Goal: Find specific page/section: Find specific page/section

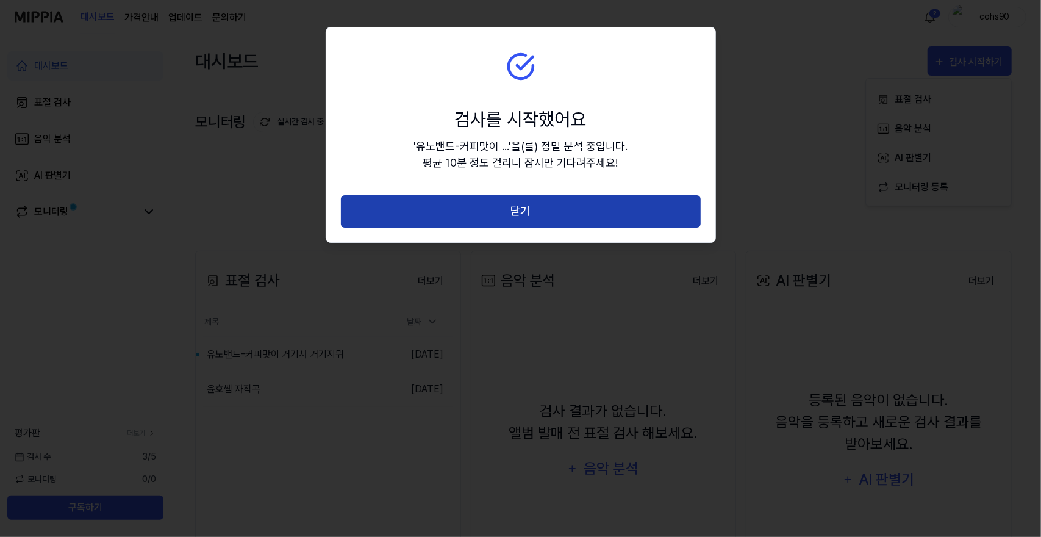
click at [609, 213] on button "닫기" at bounding box center [521, 211] width 360 height 32
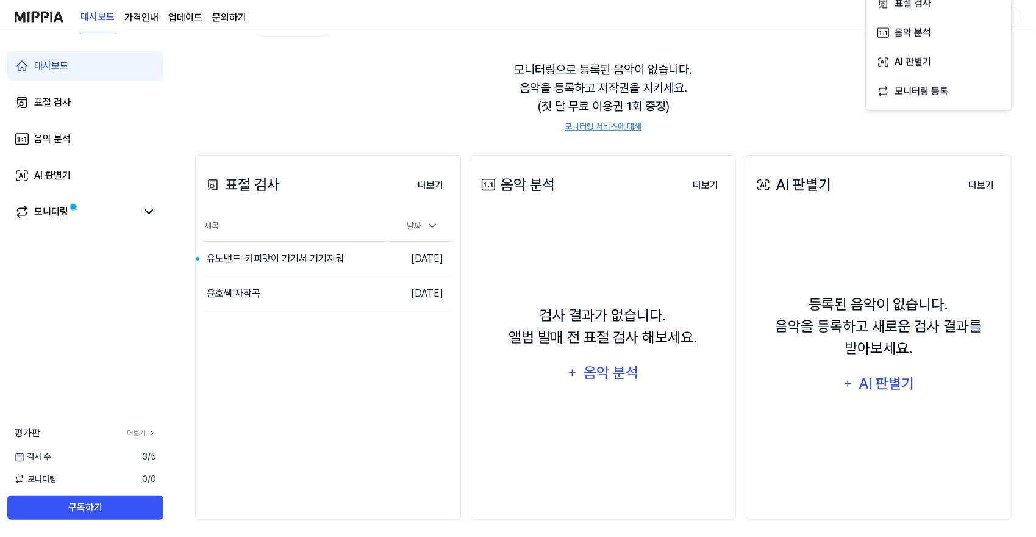
scroll to position [102, 0]
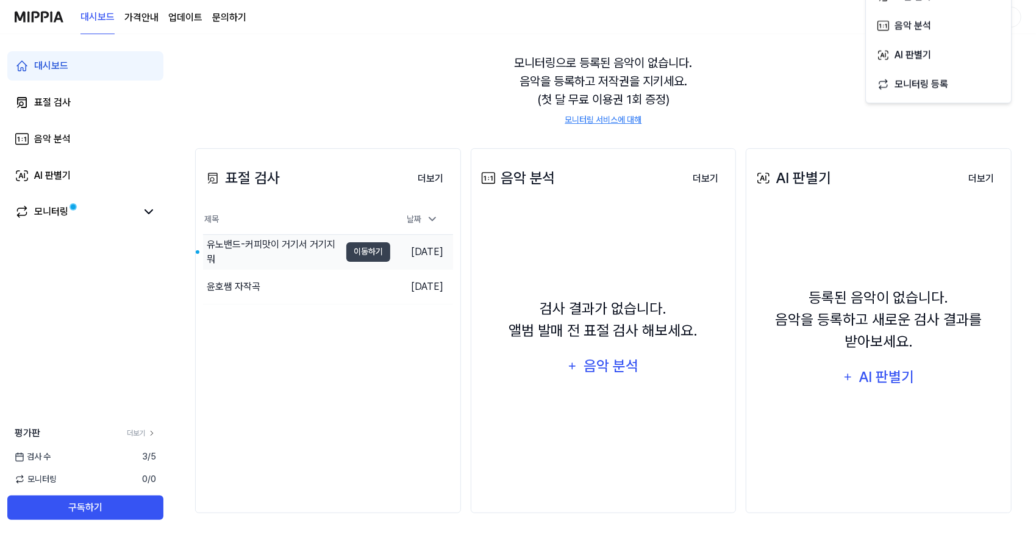
click at [288, 252] on div "유노밴드-커피맛이 거기서 거기지뭐" at bounding box center [274, 251] width 134 height 29
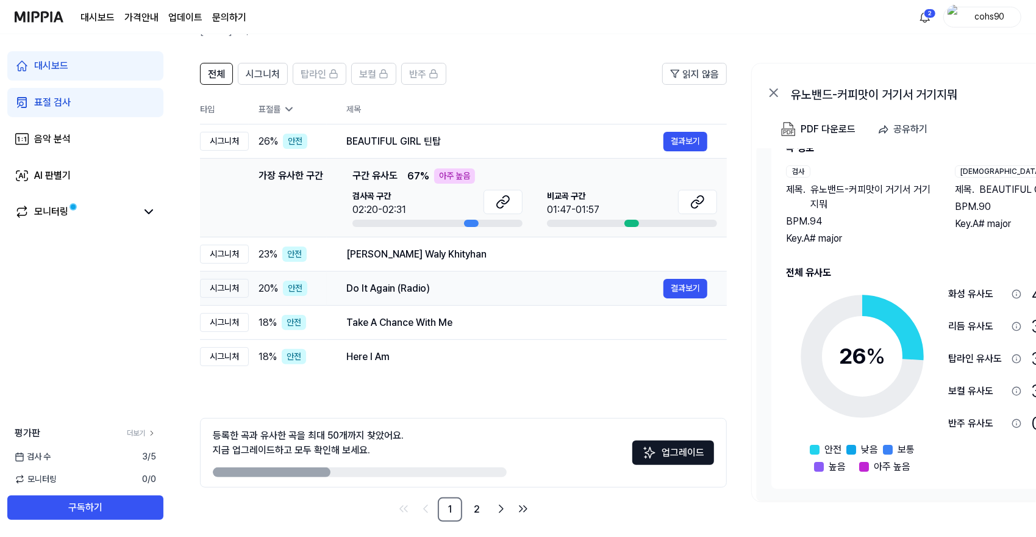
scroll to position [78, 0]
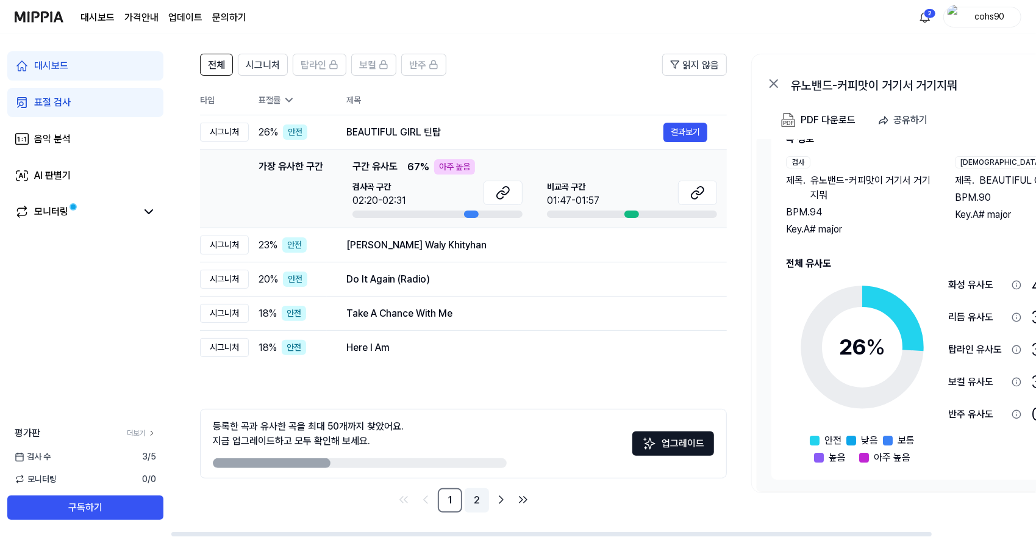
click at [474, 490] on link "2" at bounding box center [477, 500] width 24 height 24
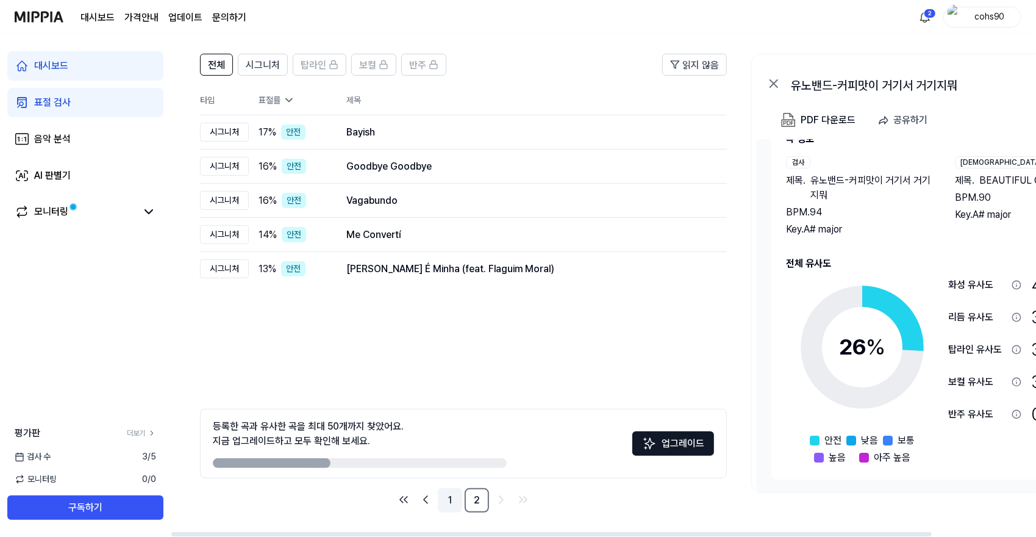
click at [446, 498] on link "1" at bounding box center [450, 500] width 24 height 24
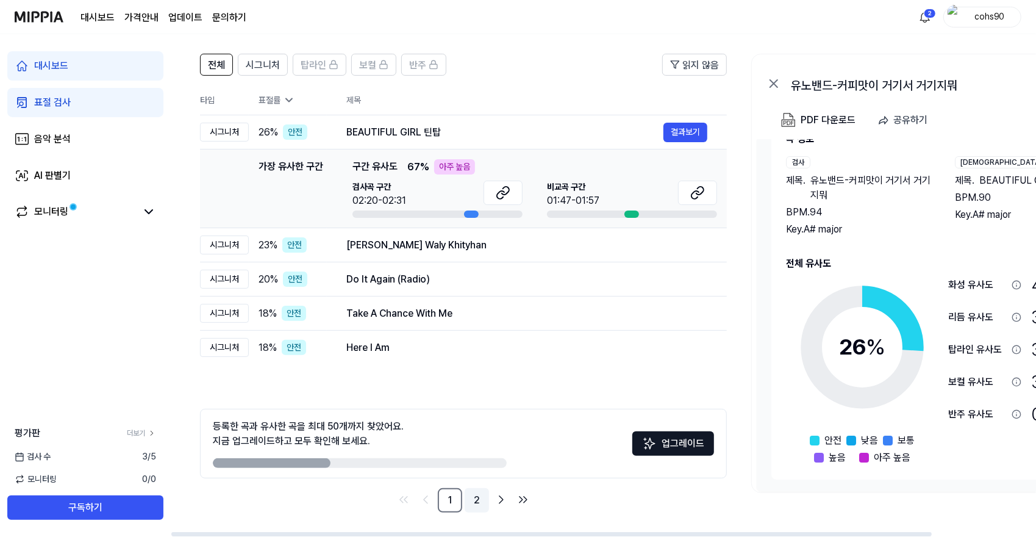
click at [472, 497] on link "2" at bounding box center [477, 500] width 24 height 24
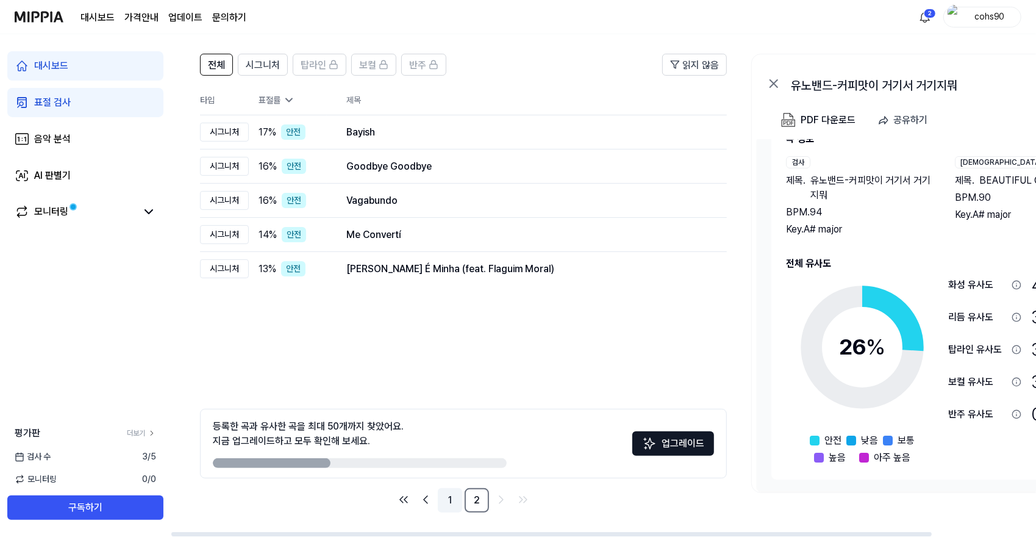
click at [456, 500] on link "1" at bounding box center [450, 500] width 24 height 24
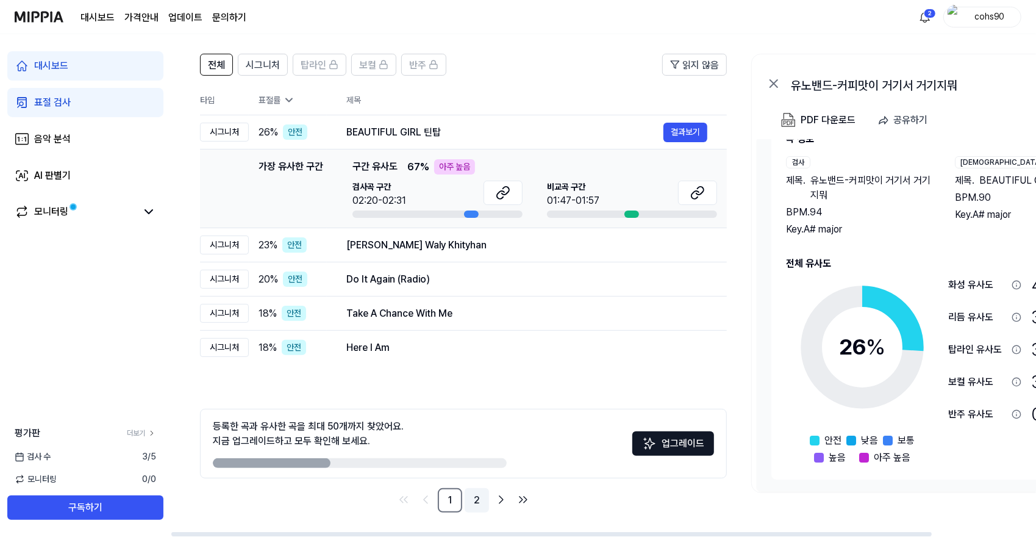
click at [473, 498] on link "2" at bounding box center [477, 500] width 24 height 24
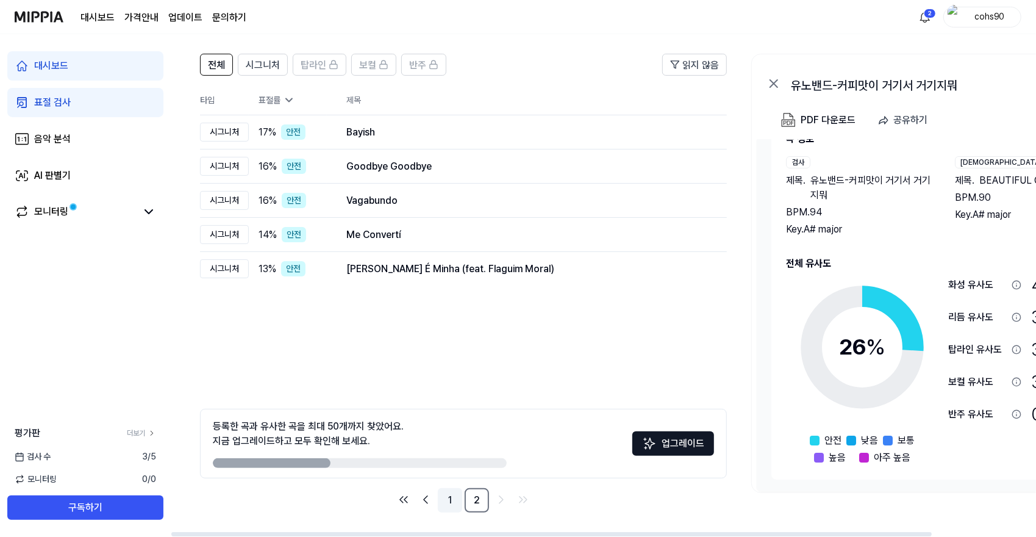
click at [461, 500] on link "1" at bounding box center [450, 500] width 24 height 24
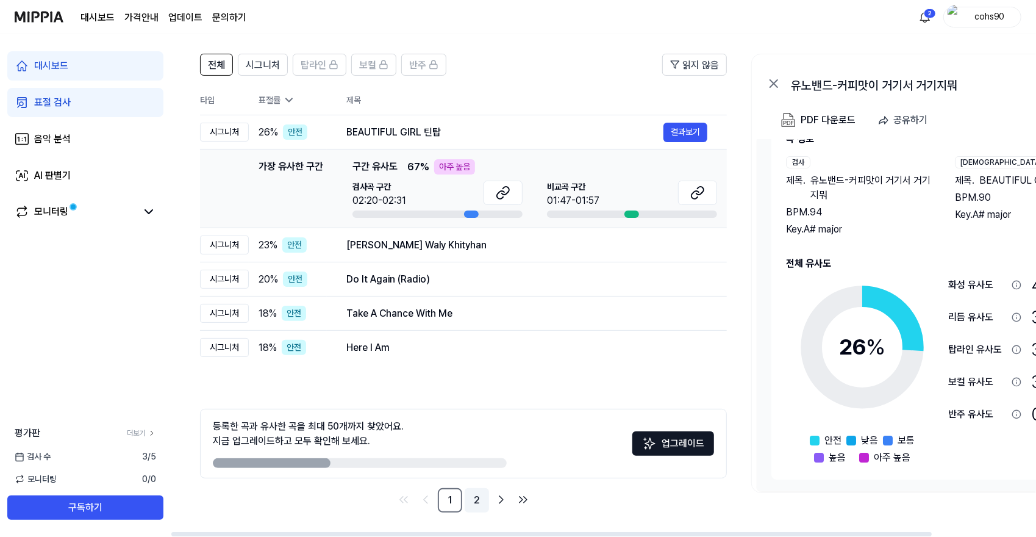
click at [472, 497] on link "2" at bounding box center [477, 500] width 24 height 24
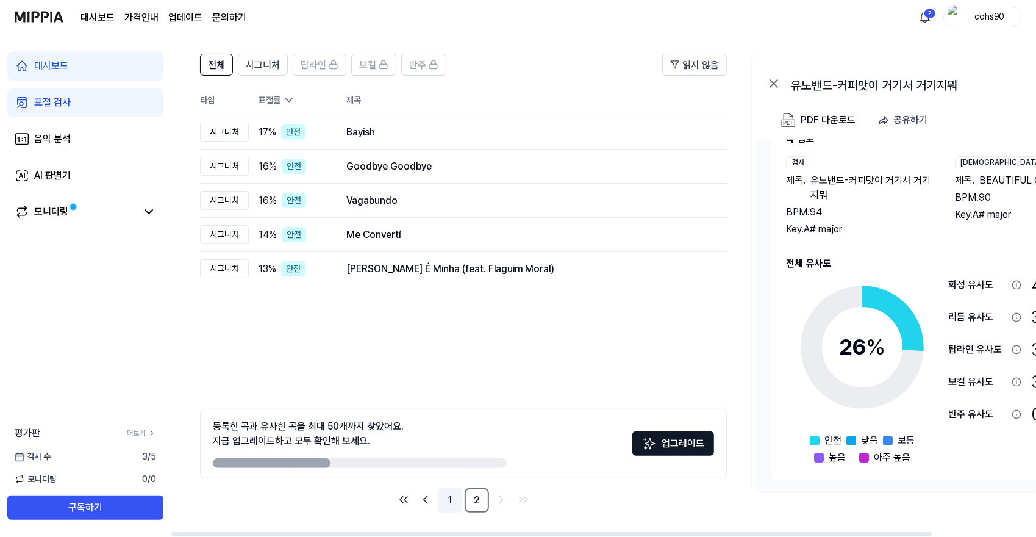
click at [453, 501] on link "1" at bounding box center [450, 500] width 24 height 24
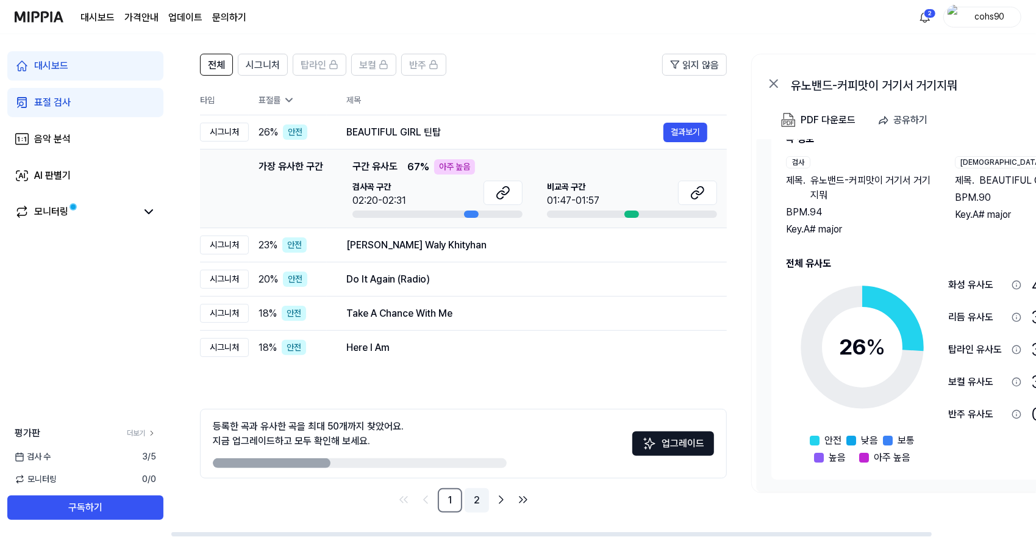
click at [482, 500] on link "2" at bounding box center [477, 500] width 24 height 24
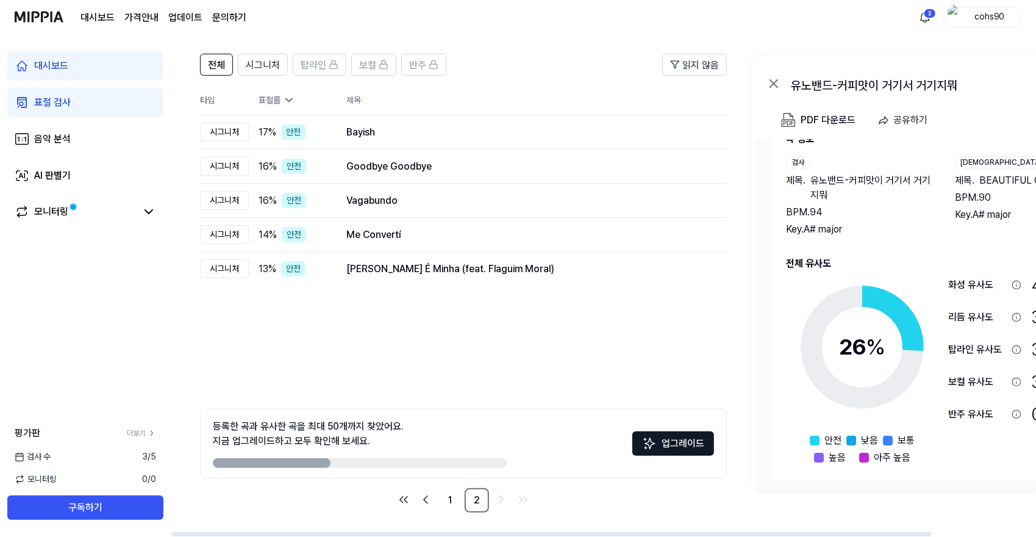
click at [941, 532] on div at bounding box center [604, 534] width 866 height 6
